Goal: Task Accomplishment & Management: Manage account settings

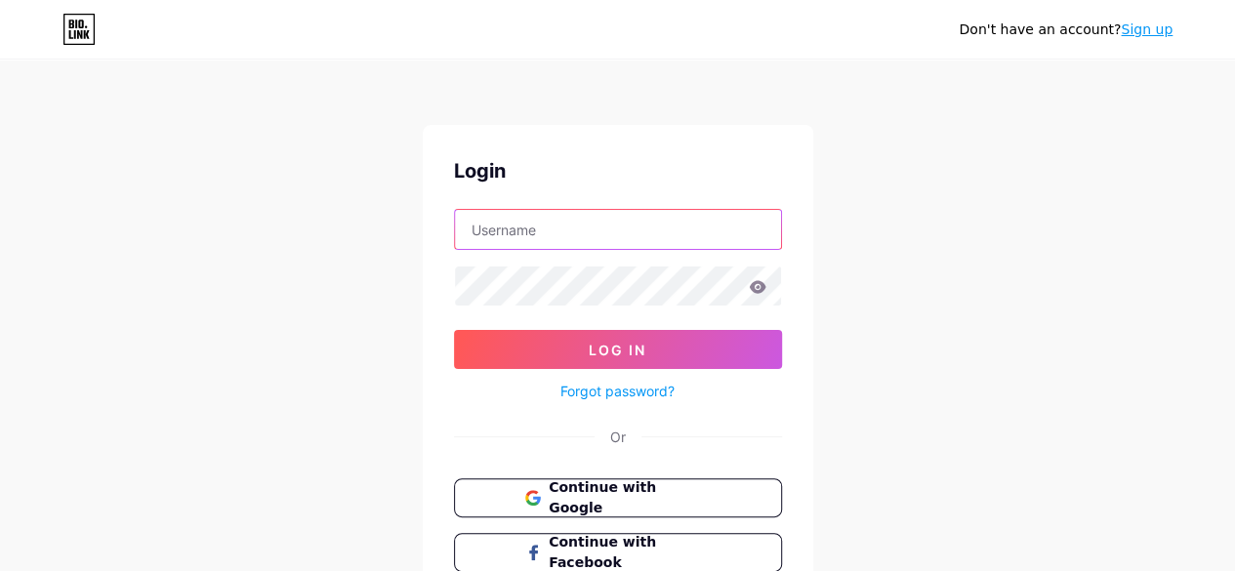
type input "[EMAIL_ADDRESS][DOMAIN_NAME]"
click at [665, 241] on input "[EMAIL_ADDRESS][DOMAIN_NAME]" at bounding box center [618, 229] width 326 height 39
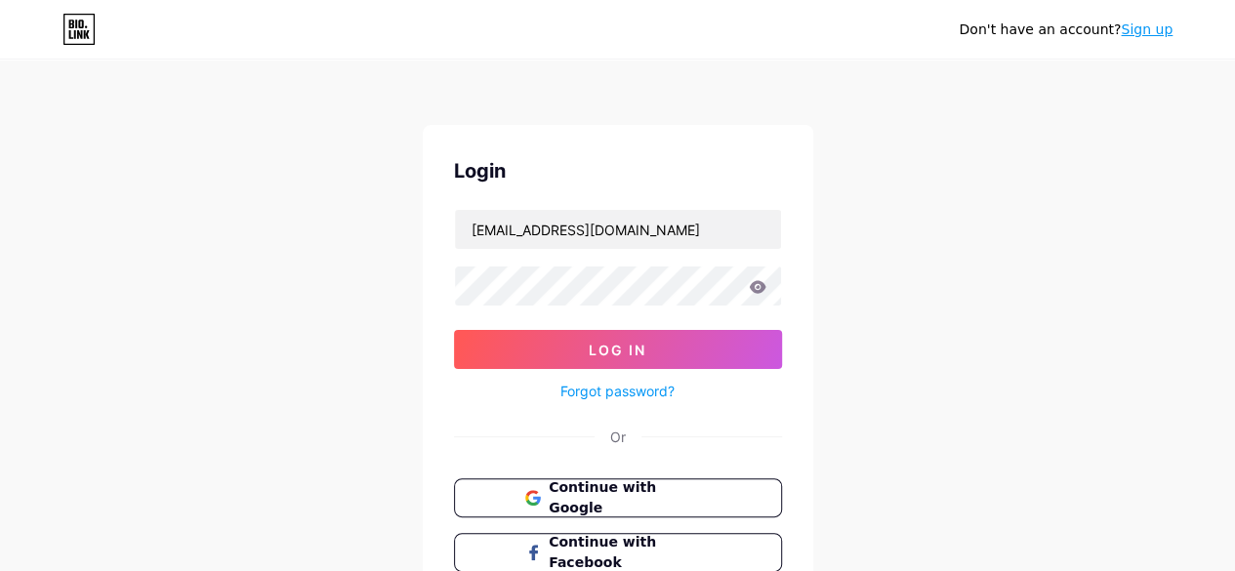
click at [924, 277] on div "Don't have an account? Sign up Login [EMAIL_ADDRESS][DOMAIN_NAME] Log In Forgot…" at bounding box center [617, 360] width 1235 height 721
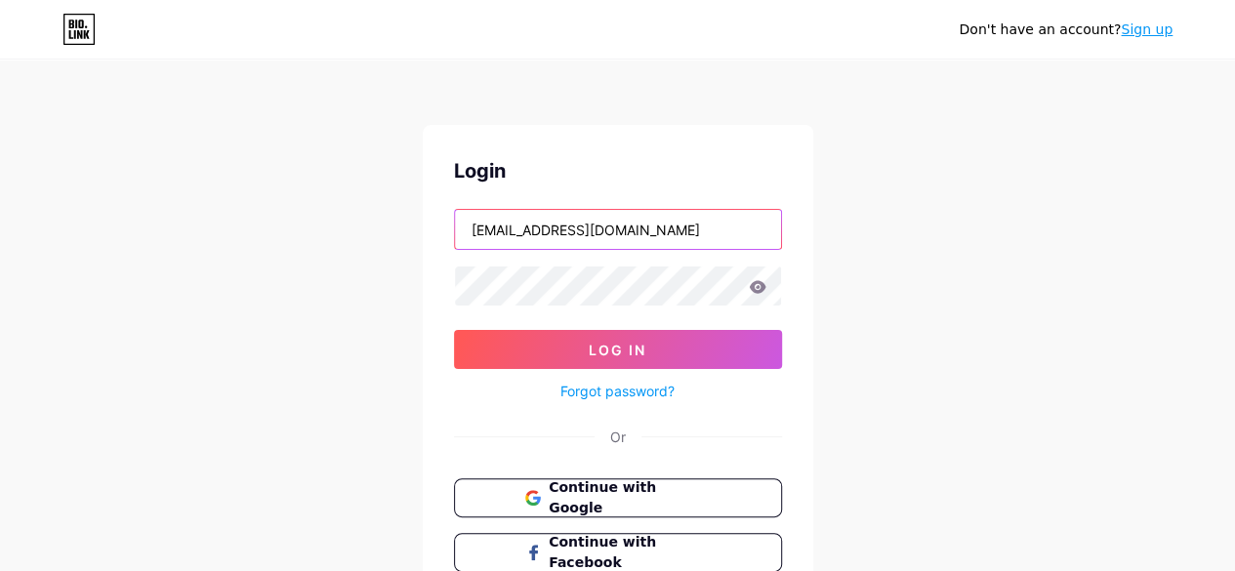
drag, startPoint x: 695, startPoint y: 222, endPoint x: 359, endPoint y: 231, distance: 336.0
click at [359, 231] on div "Don't have an account? Sign up Login [EMAIL_ADDRESS][DOMAIN_NAME] Log In Forgot…" at bounding box center [617, 360] width 1235 height 721
click at [883, 276] on div "Don't have an account? Sign up Login Log In Forgot password? Or Continue with G…" at bounding box center [617, 360] width 1235 height 721
click at [675, 505] on button "Continue with Google" at bounding box center [617, 498] width 333 height 40
